Goal: Check status

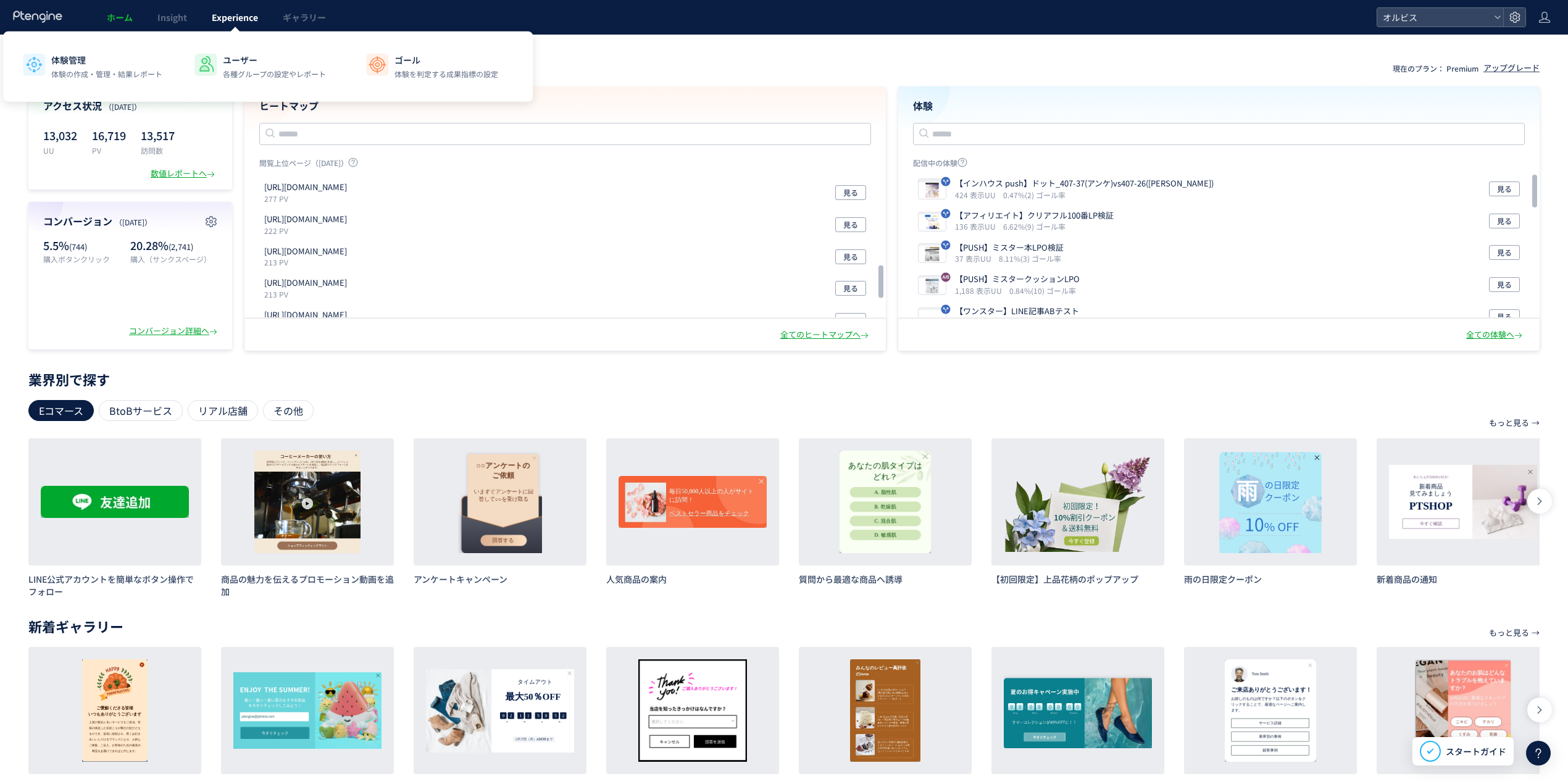
click at [225, 26] on link "Experience" at bounding box center [234, 17] width 71 height 34
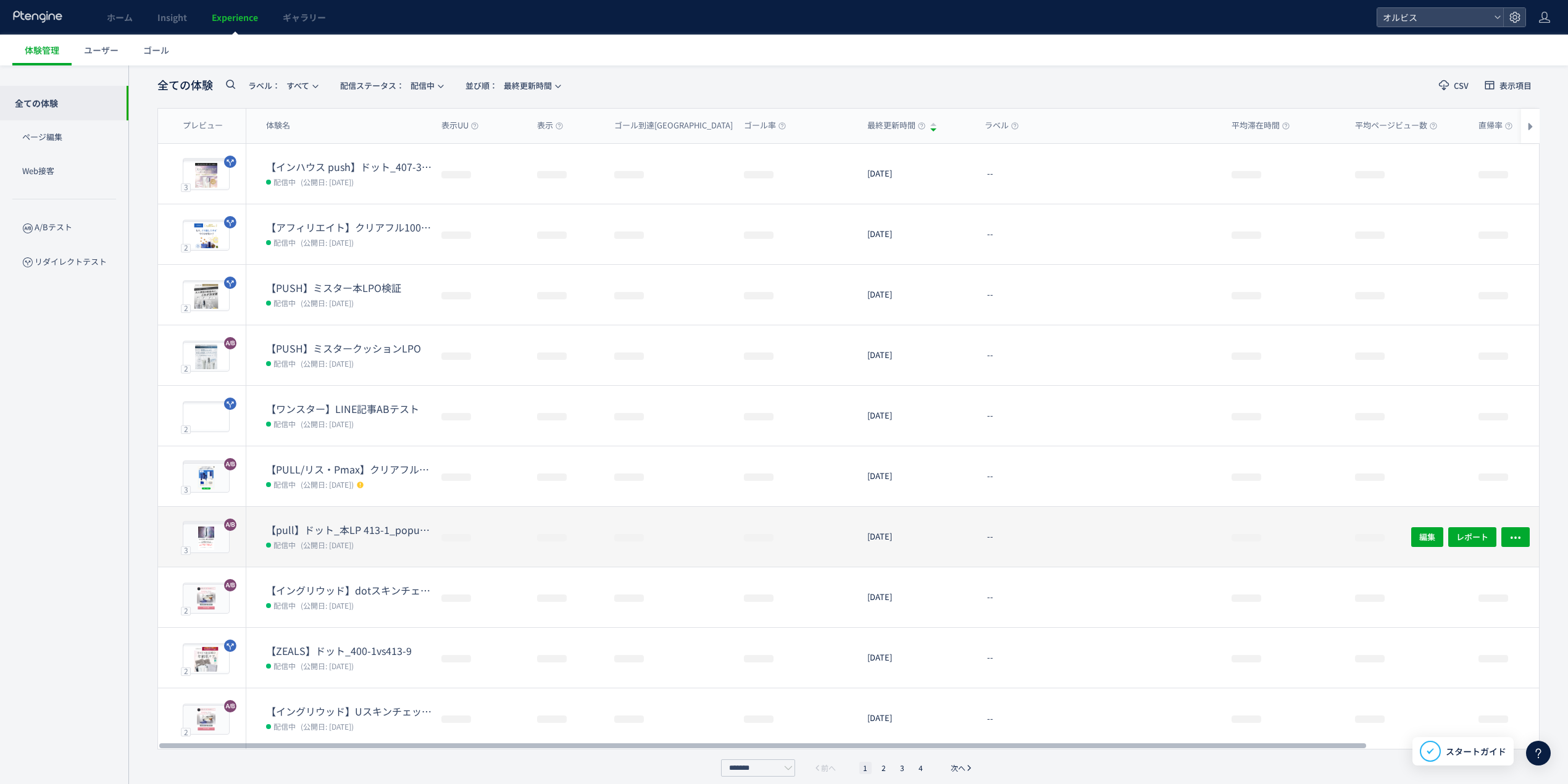
scroll to position [68, 0]
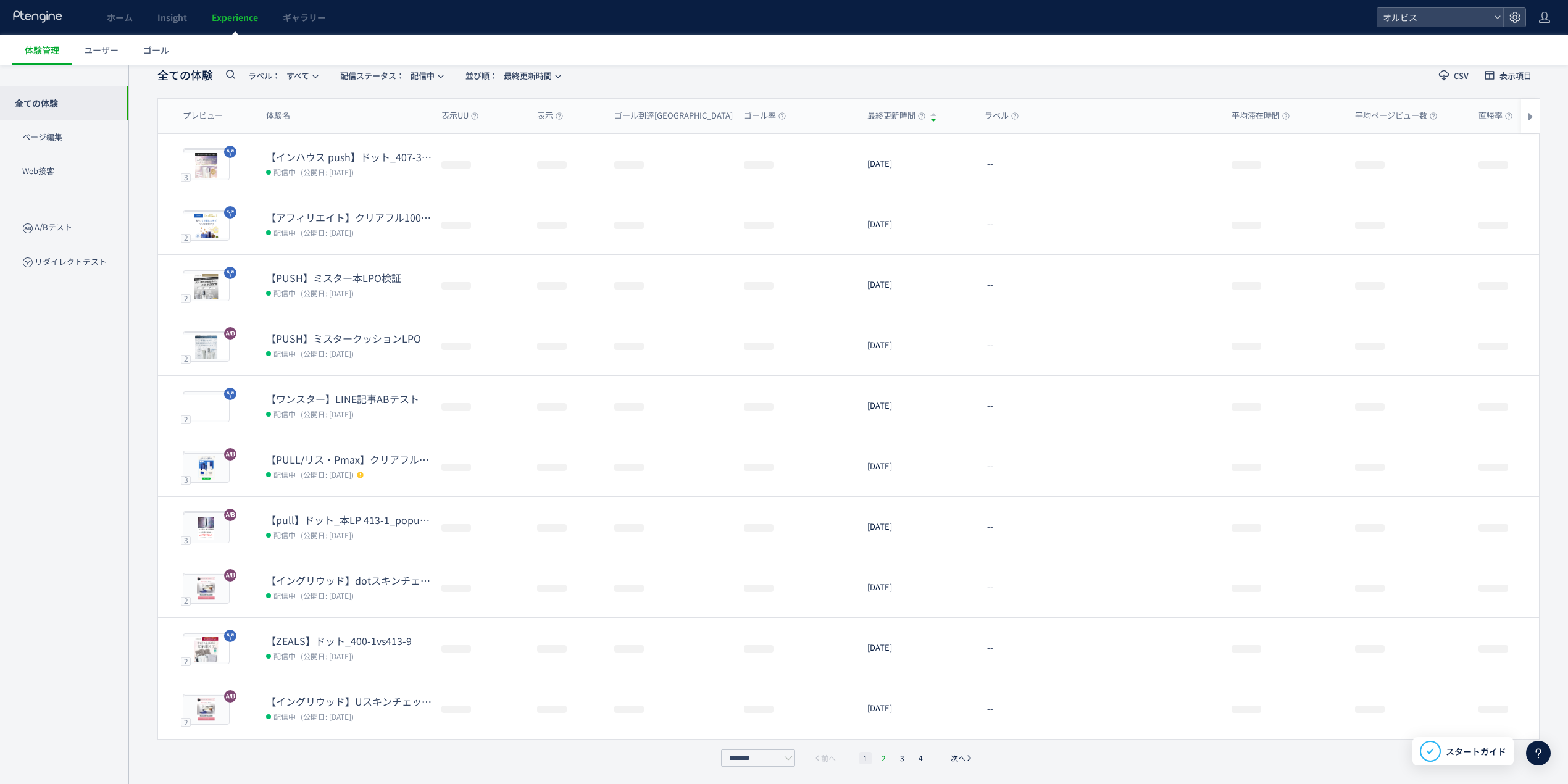
click at [885, 756] on li "2" at bounding box center [884, 758] width 13 height 13
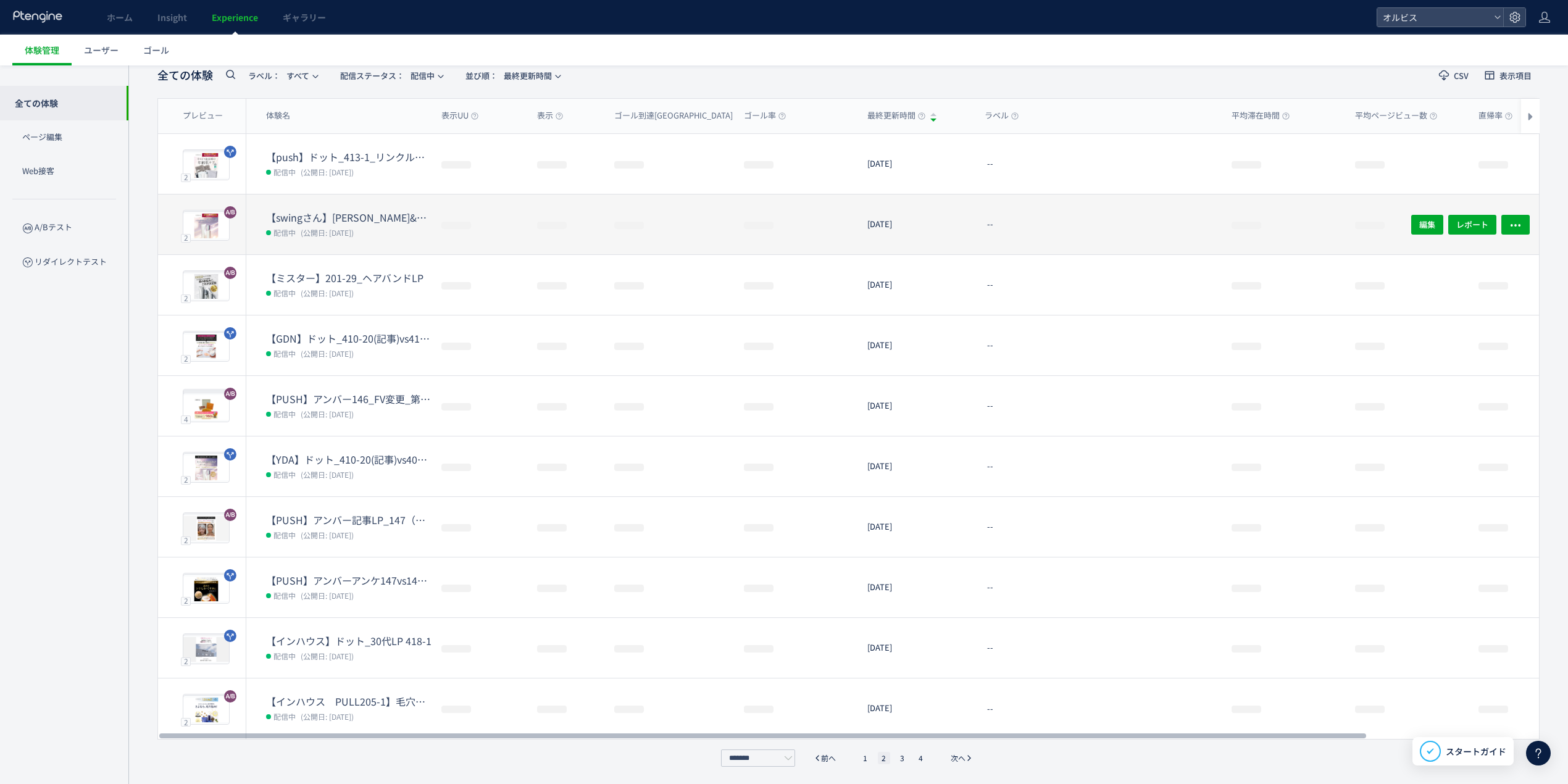
click at [406, 225] on dd "配信中 (公開日: [DATE])" at bounding box center [349, 232] width 166 height 16
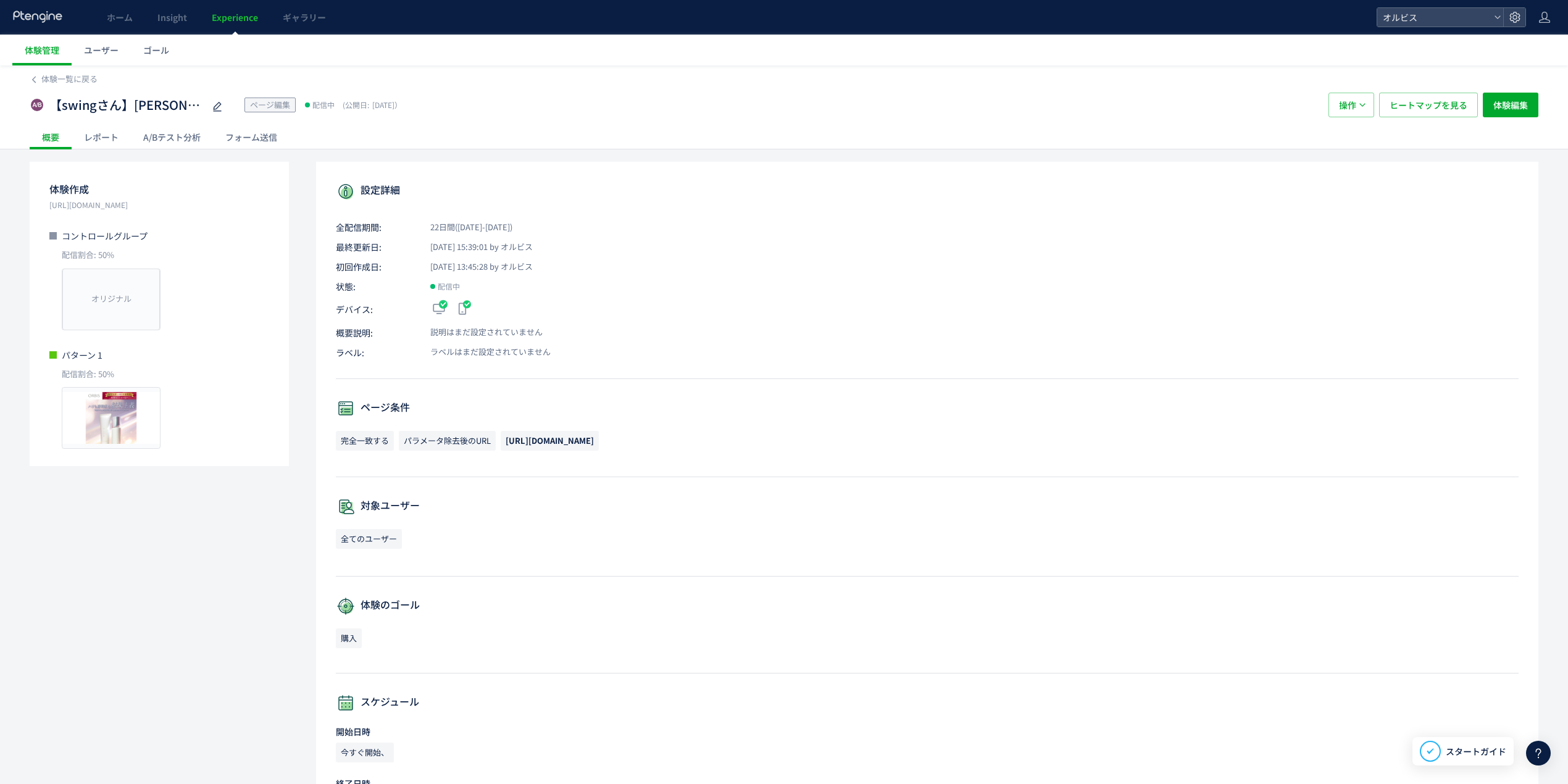
click at [141, 132] on div "A/Bテスト分析" at bounding box center [172, 137] width 82 height 25
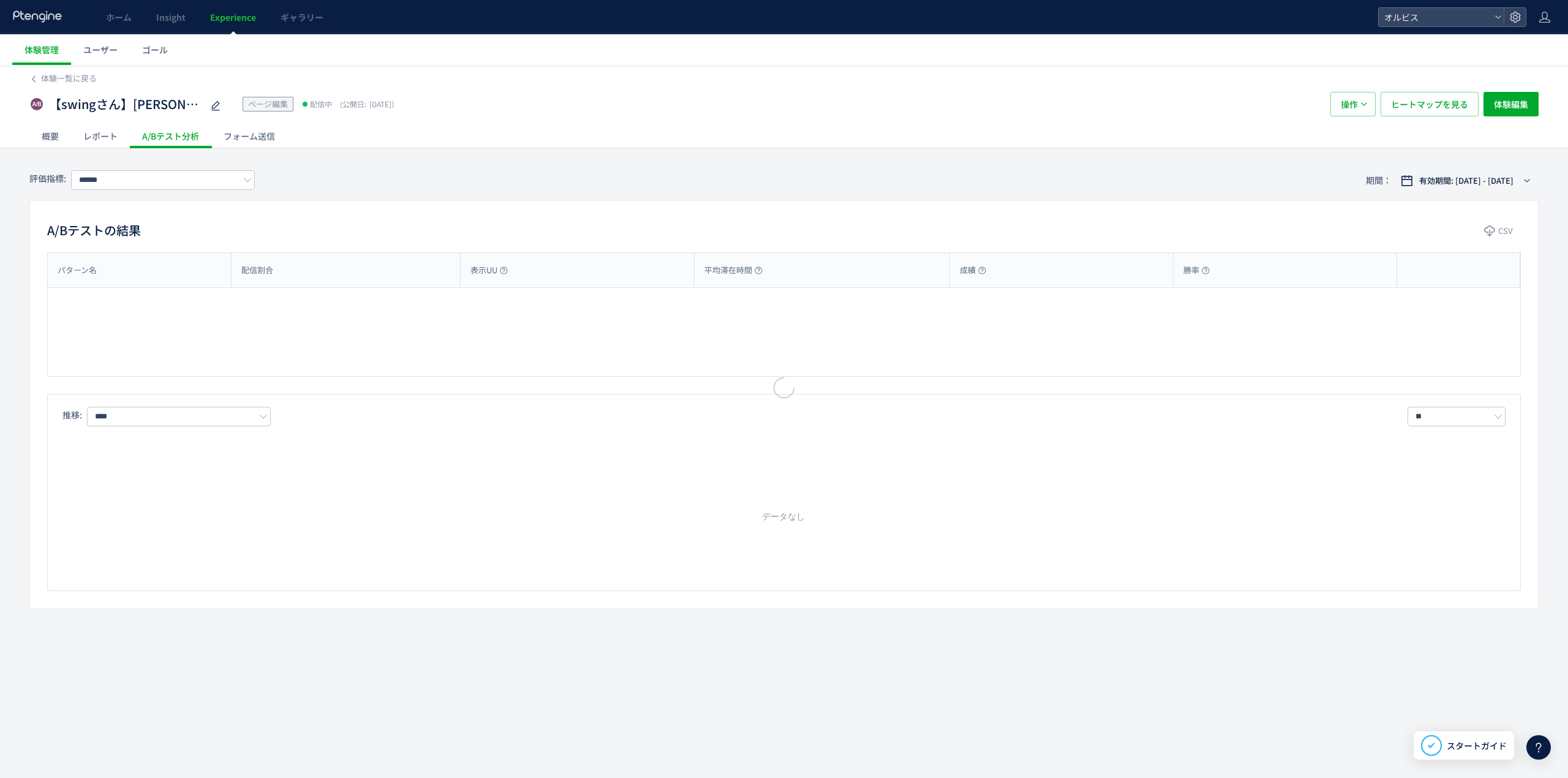
type input "**"
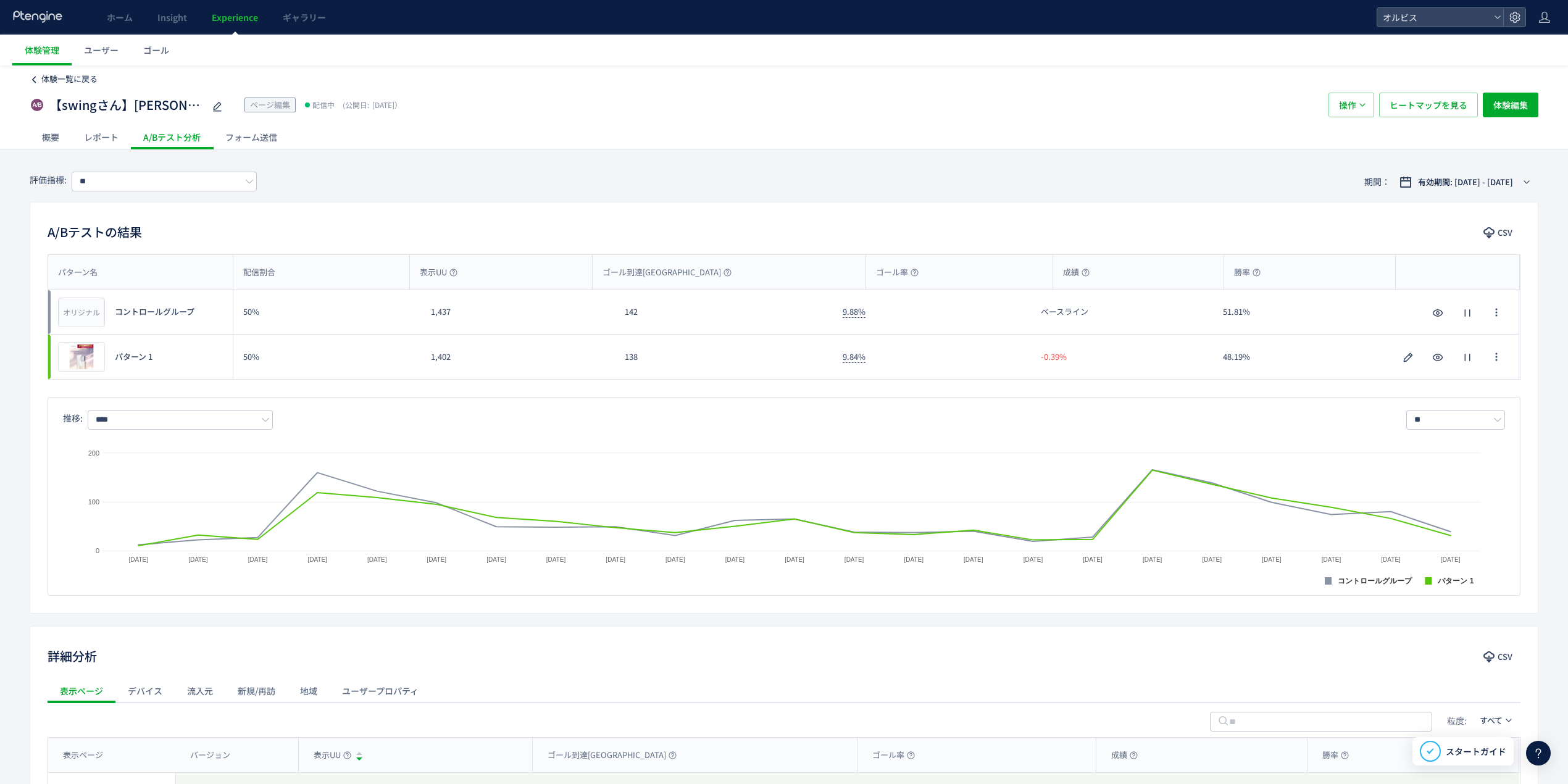
click at [74, 75] on span "体験一覧に戻る" at bounding box center [69, 79] width 56 height 12
